Goal: Check status: Check status

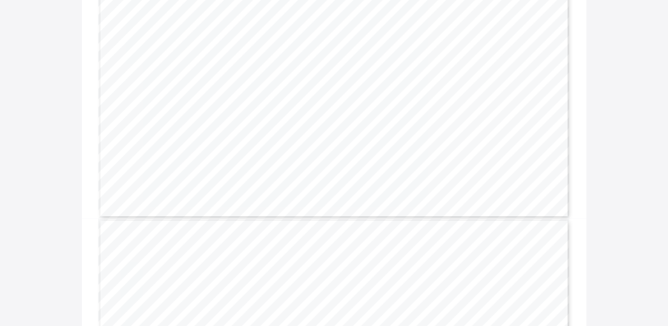
scroll to position [1218, 0]
drag, startPoint x: 351, startPoint y: 205, endPoint x: 304, endPoint y: 194, distance: 48.4
click at [304, 194] on div "ELG 11 Shapes ✔ Mathematic s ELG 12 Numbers ✔ ELG 13 Measures ✔ She can draw an…" at bounding box center [334, 53] width 472 height 334
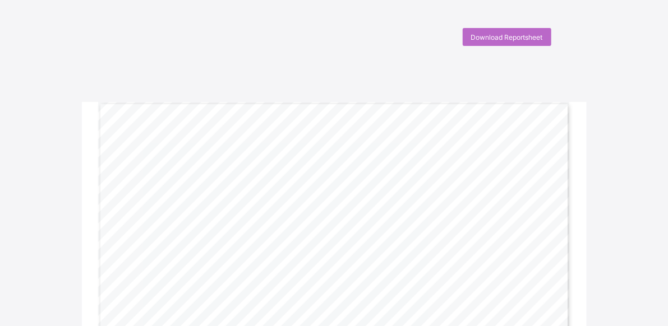
scroll to position [27, 0]
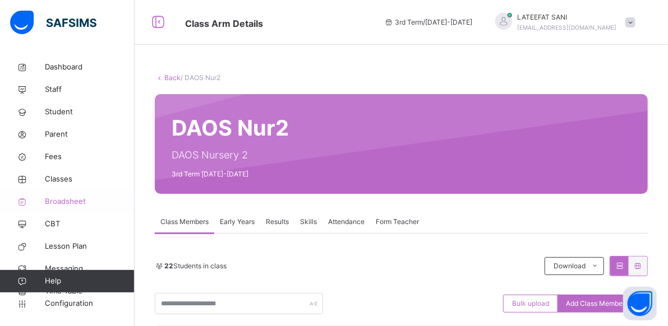
click at [75, 202] on span "Broadsheet" at bounding box center [90, 201] width 90 height 11
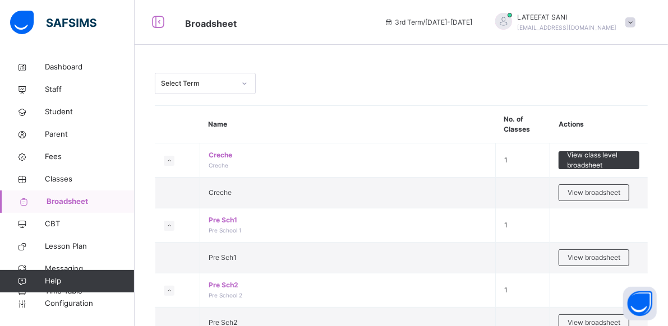
click at [76, 204] on span "Broadsheet" at bounding box center [91, 201] width 88 height 11
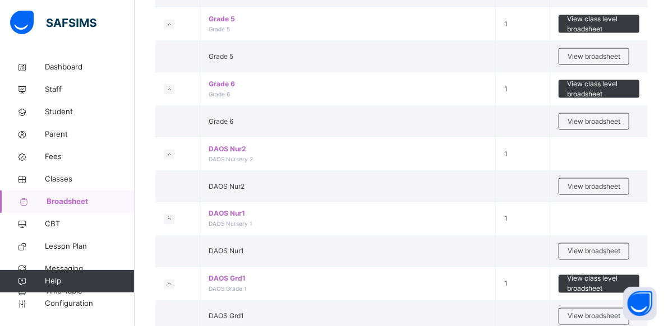
scroll to position [809, 0]
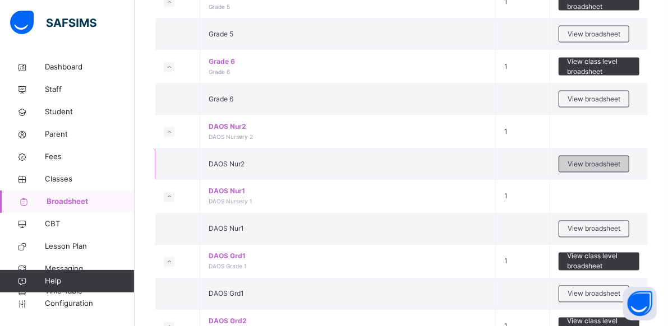
click at [608, 160] on span "View broadsheet" at bounding box center [594, 164] width 53 height 10
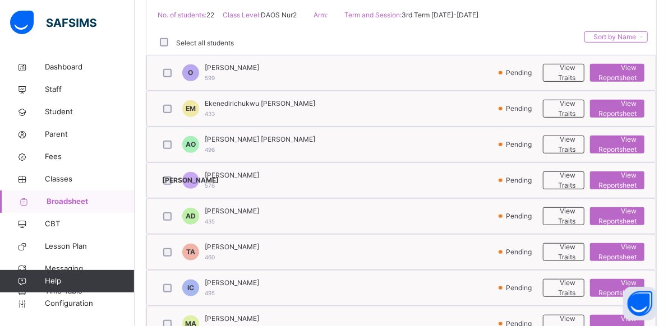
scroll to position [289, 0]
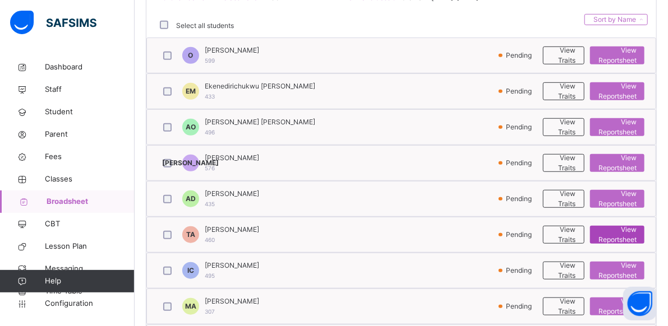
click at [627, 232] on span "View Reportsheet" at bounding box center [618, 235] width 38 height 20
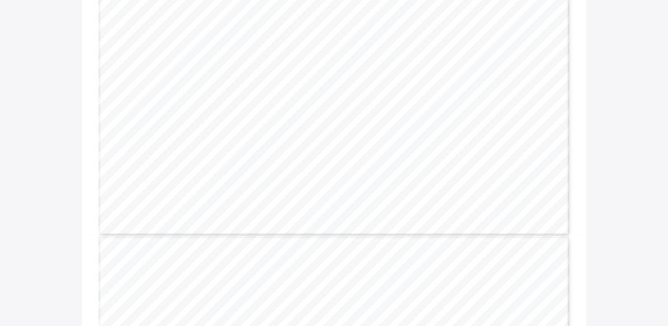
scroll to position [485, 0]
